Goal: Transaction & Acquisition: Download file/media

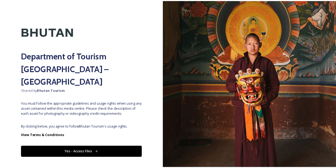
scroll to position [6, 0]
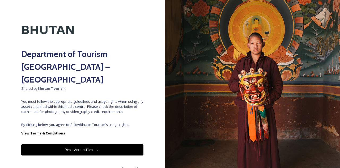
click at [88, 144] on button "Yes - Access Files" at bounding box center [82, 149] width 122 height 11
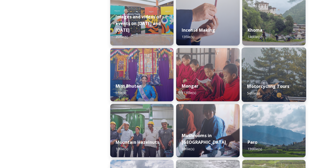
scroll to position [425, 0]
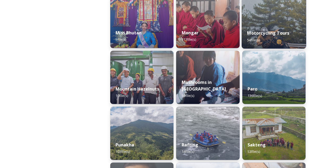
click at [278, 33] on strong "Motorcycling Tours" at bounding box center [268, 33] width 42 height 6
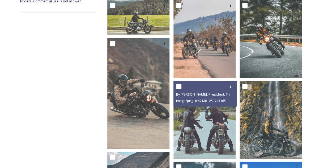
scroll to position [90, 0]
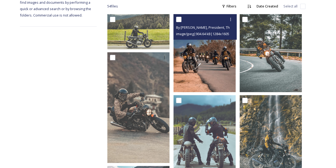
click at [220, 68] on img at bounding box center [204, 53] width 62 height 78
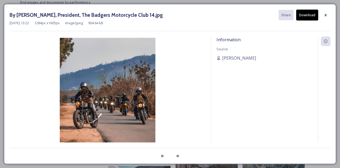
click at [306, 14] on button "Download" at bounding box center [307, 15] width 22 height 11
click at [326, 15] on icon at bounding box center [325, 15] width 4 height 4
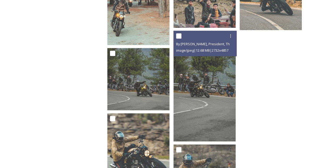
scroll to position [1392, 0]
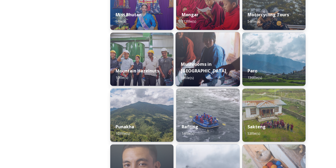
scroll to position [451, 0]
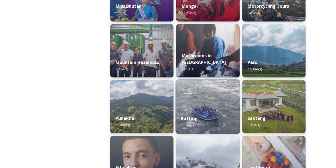
click at [221, 118] on div "Rafting 14 file(s)" at bounding box center [208, 121] width 65 height 24
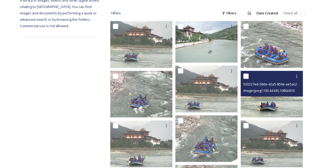
scroll to position [106, 0]
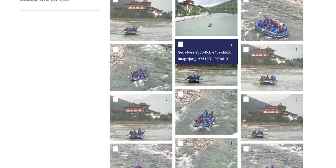
click at [216, 66] on img at bounding box center [206, 62] width 62 height 47
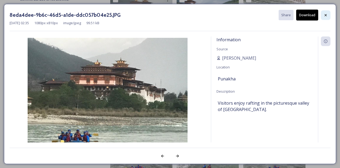
click at [327, 14] on icon at bounding box center [326, 15] width 2 height 2
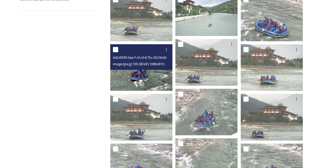
click at [133, 76] on img at bounding box center [141, 67] width 62 height 47
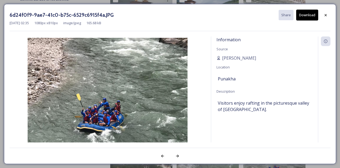
click at [314, 14] on button "Download" at bounding box center [307, 15] width 22 height 11
click at [325, 15] on icon at bounding box center [325, 15] width 4 height 4
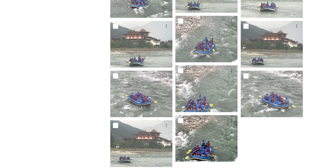
scroll to position [186, 0]
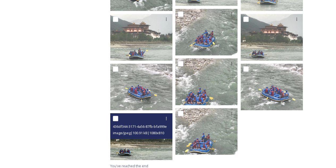
click at [133, 148] on img at bounding box center [141, 136] width 62 height 47
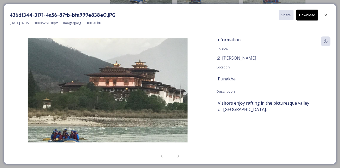
click at [307, 14] on button "Download" at bounding box center [307, 15] width 22 height 11
click at [324, 18] on div at bounding box center [326, 15] width 10 height 10
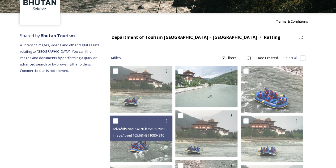
scroll to position [30, 0]
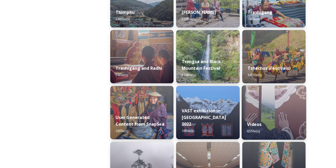
scroll to position [717, 0]
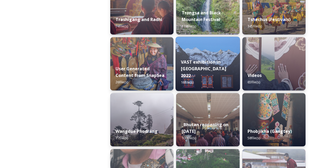
click at [191, 51] on img at bounding box center [208, 64] width 65 height 54
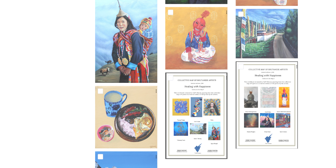
scroll to position [163, 0]
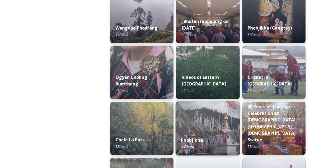
scroll to position [791, 0]
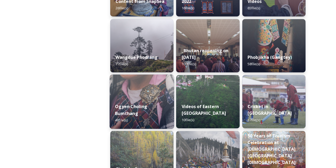
click at [158, 107] on div "Ogyen Choling Bumthang 48 file(s)" at bounding box center [142, 113] width 65 height 31
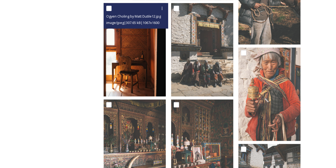
scroll to position [398, 0]
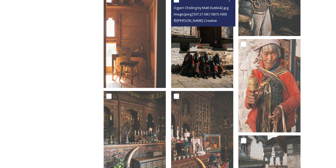
click at [211, 65] on img at bounding box center [202, 40] width 62 height 93
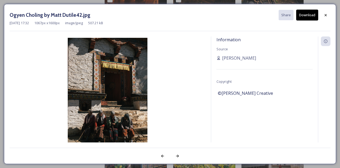
click at [315, 17] on button "Download" at bounding box center [307, 15] width 22 height 11
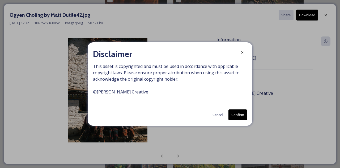
click at [234, 114] on button "Confirm" at bounding box center [237, 114] width 19 height 11
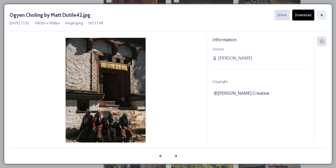
click at [324, 13] on div at bounding box center [322, 15] width 10 height 10
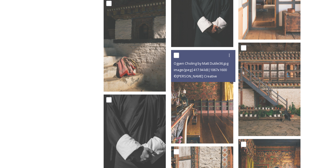
scroll to position [691, 0]
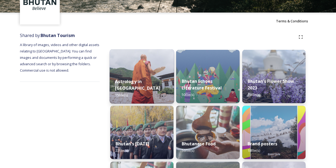
scroll to position [80, 0]
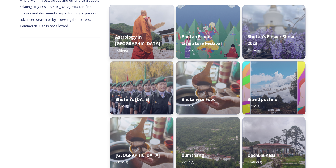
click at [145, 40] on div "Astrology in [GEOGRAPHIC_DATA] 15 file(s)" at bounding box center [142, 43] width 65 height 31
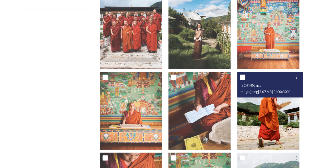
scroll to position [106, 0]
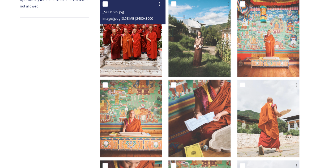
click at [144, 49] on img at bounding box center [131, 38] width 62 height 78
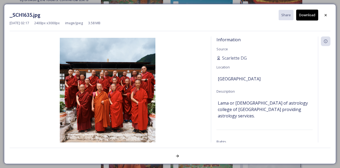
click at [310, 16] on button "Download" at bounding box center [307, 15] width 22 height 11
click at [326, 15] on icon at bounding box center [326, 15] width 2 height 2
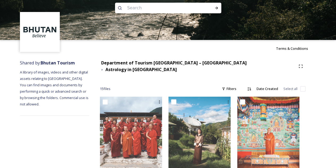
scroll to position [0, 0]
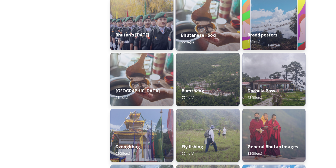
scroll to position [106, 0]
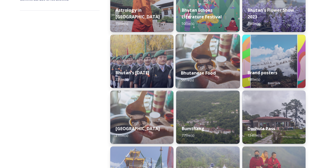
click at [207, 55] on img at bounding box center [208, 61] width 65 height 54
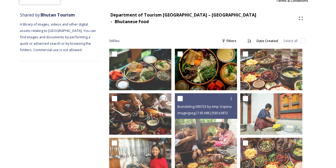
scroll to position [53, 0]
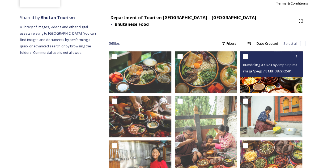
click at [277, 78] on img at bounding box center [271, 71] width 62 height 41
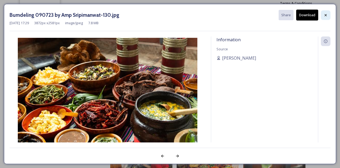
click at [325, 14] on icon at bounding box center [326, 15] width 2 height 2
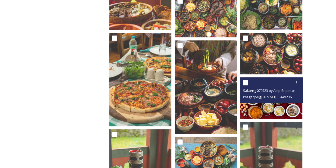
scroll to position [319, 0]
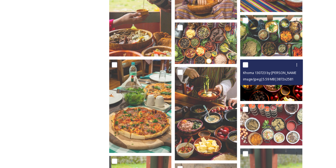
click at [272, 79] on div "Khoma 130723 by [PERSON_NAME]-96.jpg image/jpeg | 5.59 MB | 3872 x 2581" at bounding box center [271, 71] width 63 height 25
click at [274, 95] on img at bounding box center [271, 79] width 62 height 41
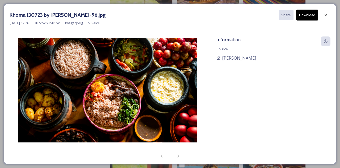
click at [308, 16] on button "Download" at bounding box center [307, 15] width 22 height 11
click at [328, 18] on div at bounding box center [326, 15] width 10 height 10
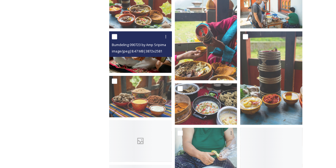
scroll to position [691, 0]
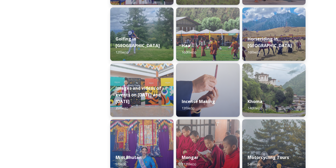
scroll to position [319, 0]
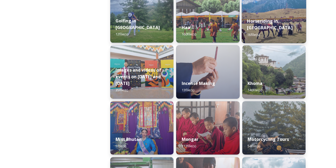
click at [292, 30] on strong "Horseriding in [GEOGRAPHIC_DATA]" at bounding box center [269, 24] width 45 height 13
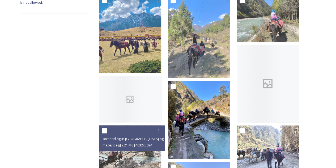
scroll to position [106, 0]
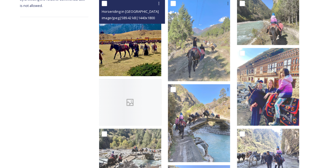
click at [158, 52] on img at bounding box center [130, 37] width 62 height 78
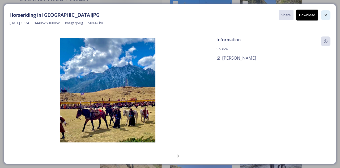
click at [327, 16] on icon at bounding box center [325, 15] width 4 height 4
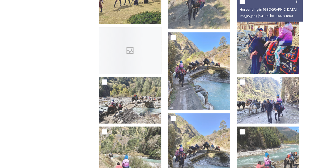
scroll to position [159, 0]
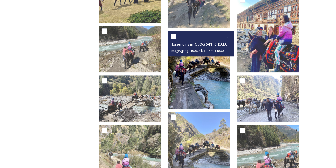
click at [202, 71] on img at bounding box center [199, 70] width 62 height 78
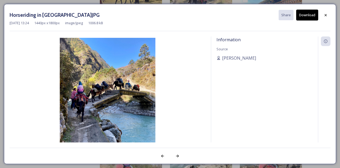
click at [301, 15] on button "Download" at bounding box center [307, 15] width 22 height 11
click at [326, 15] on icon at bounding box center [325, 15] width 4 height 4
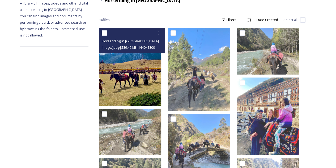
scroll to position [77, 0]
click at [146, 76] on img at bounding box center [130, 66] width 62 height 78
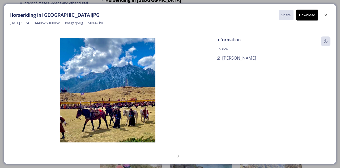
click at [306, 15] on button "Download" at bounding box center [307, 15] width 22 height 11
click at [326, 15] on icon at bounding box center [326, 15] width 2 height 2
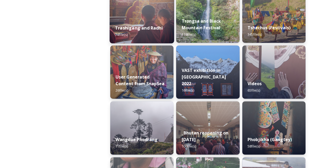
scroll to position [717, 0]
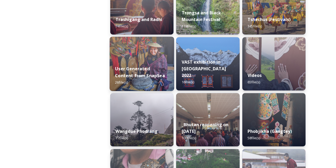
click at [143, 55] on img at bounding box center [142, 64] width 65 height 54
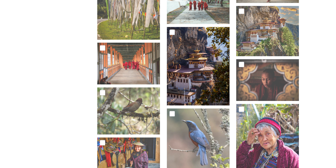
scroll to position [186, 0]
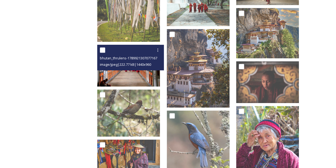
click at [128, 75] on img at bounding box center [128, 65] width 63 height 42
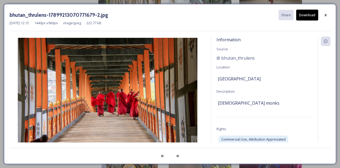
click at [308, 15] on button "Download" at bounding box center [307, 15] width 22 height 11
click at [327, 15] on icon at bounding box center [325, 15] width 4 height 4
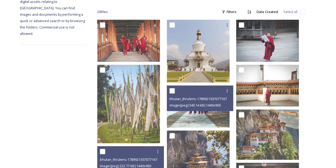
scroll to position [78, 0]
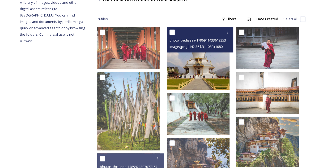
click at [217, 68] on img at bounding box center [198, 58] width 63 height 63
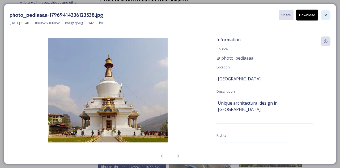
click at [327, 14] on icon at bounding box center [325, 15] width 4 height 4
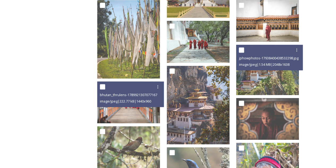
scroll to position [157, 0]
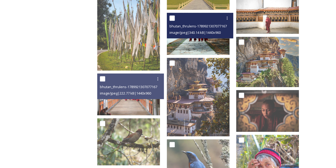
click at [215, 37] on div "bhutan_thrulens-17899213070771679-1.jpg image/jpeg | 340.14 kB | 1440 x 960" at bounding box center [200, 25] width 67 height 25
click at [214, 47] on img at bounding box center [198, 34] width 63 height 42
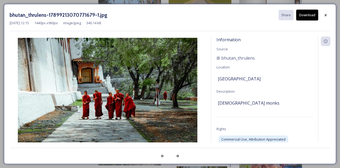
click at [309, 15] on button "Download" at bounding box center [307, 15] width 22 height 11
click at [324, 16] on icon at bounding box center [325, 15] width 4 height 4
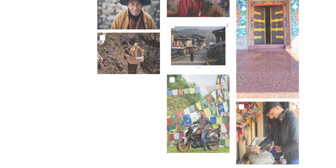
scroll to position [502, 0]
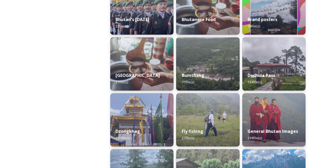
scroll to position [186, 0]
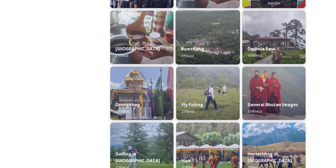
click at [195, 47] on strong "Bumthang" at bounding box center [192, 49] width 23 height 6
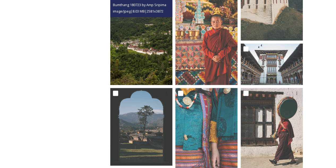
scroll to position [393, 0]
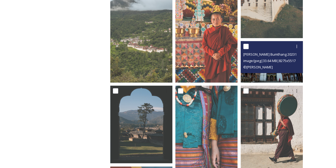
click at [280, 74] on img at bounding box center [272, 61] width 62 height 41
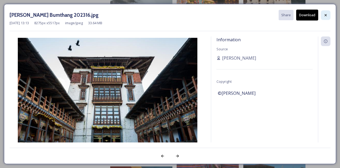
click at [326, 17] on icon at bounding box center [325, 15] width 4 height 4
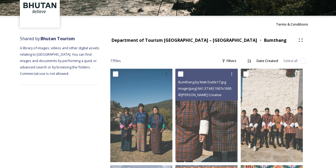
scroll to position [21, 0]
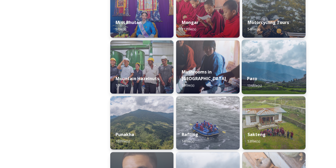
scroll to position [451, 0]
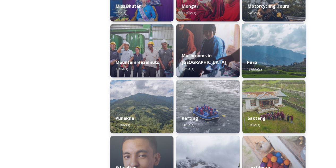
click at [274, 59] on div "Paro 136 file(s)" at bounding box center [273, 65] width 65 height 24
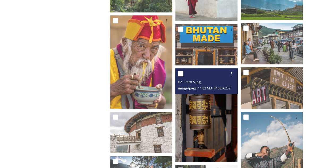
scroll to position [744, 0]
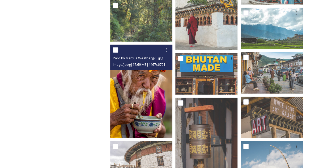
click at [144, 93] on img at bounding box center [141, 91] width 62 height 93
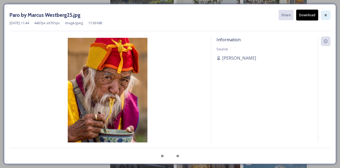
click at [328, 15] on icon at bounding box center [325, 15] width 4 height 4
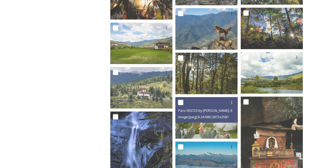
scroll to position [1647, 0]
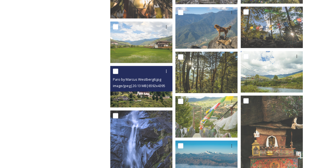
click at [153, 100] on img at bounding box center [141, 86] width 62 height 41
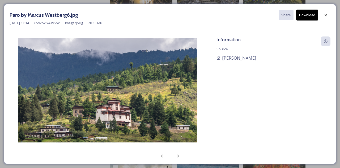
click at [308, 16] on button "Download" at bounding box center [307, 15] width 22 height 11
click at [328, 16] on div at bounding box center [326, 15] width 10 height 10
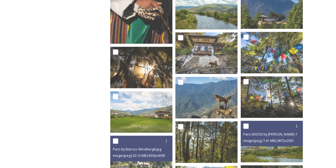
scroll to position [1569, 0]
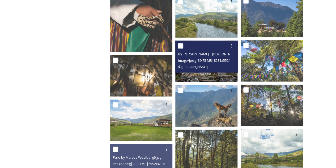
click at [227, 65] on div "© [PERSON_NAME]" at bounding box center [207, 66] width 58 height 6
click at [224, 71] on div "By [PERSON_NAME] _ [PERSON_NAME] _ 2023_37.jpg image/jpeg | 39.75 MB | 8281 x 5…" at bounding box center [206, 57] width 62 height 32
click at [203, 70] on div "By [PERSON_NAME] _ [PERSON_NAME] _ 2023_37.jpg image/jpeg | 39.75 MB | 8281 x 5…" at bounding box center [206, 57] width 62 height 32
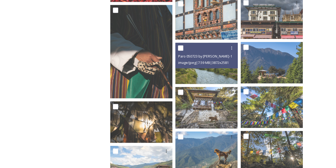
scroll to position [1542, 0]
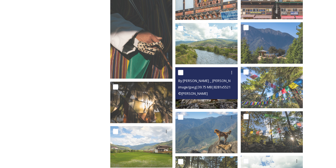
click at [216, 87] on span "image/jpeg | 39.75 MB | 8281 x 5521" at bounding box center [204, 86] width 52 height 5
click at [218, 95] on div "© [PERSON_NAME]" at bounding box center [207, 93] width 58 height 6
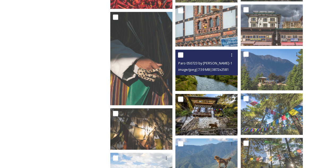
click at [207, 73] on div "Paro 050723 by [PERSON_NAME]-11.jpg image/jpeg | 7.59 MB | 3872 x 2581" at bounding box center [206, 62] width 62 height 25
click at [231, 57] on div at bounding box center [232, 55] width 10 height 10
click at [232, 76] on span "Download" at bounding box center [225, 76] width 16 height 5
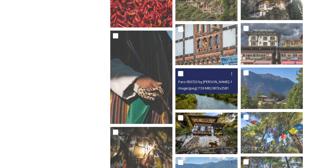
scroll to position [1489, 0]
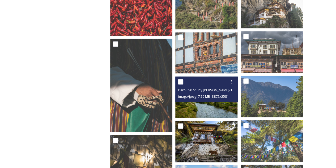
click at [216, 105] on img at bounding box center [206, 96] width 62 height 41
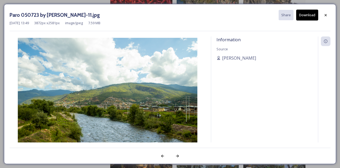
click at [299, 61] on div "Information Source [PERSON_NAME]" at bounding box center [264, 96] width 107 height 120
click at [311, 16] on button "Download" at bounding box center [307, 15] width 22 height 11
click at [326, 15] on icon at bounding box center [325, 15] width 4 height 4
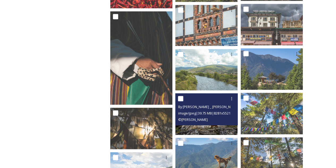
scroll to position [1569, 0]
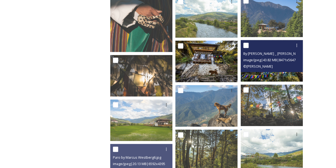
click at [273, 69] on span "© [PERSON_NAME]" at bounding box center [257, 66] width 29 height 5
click at [260, 67] on span "© [PERSON_NAME]" at bounding box center [257, 66] width 29 height 5
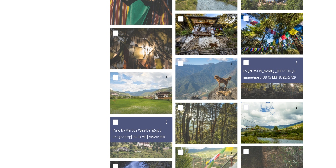
scroll to position [1622, 0]
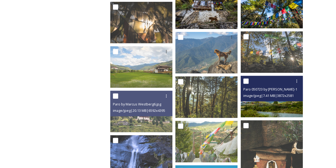
click at [268, 111] on img at bounding box center [272, 96] width 62 height 41
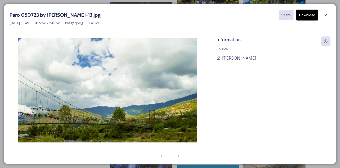
click at [309, 14] on button "Download" at bounding box center [307, 15] width 22 height 11
click at [327, 17] on icon at bounding box center [325, 15] width 4 height 4
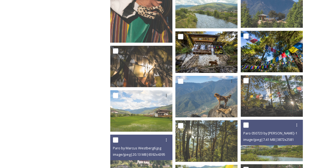
scroll to position [1542, 0]
